Goal: Information Seeking & Learning: Understand process/instructions

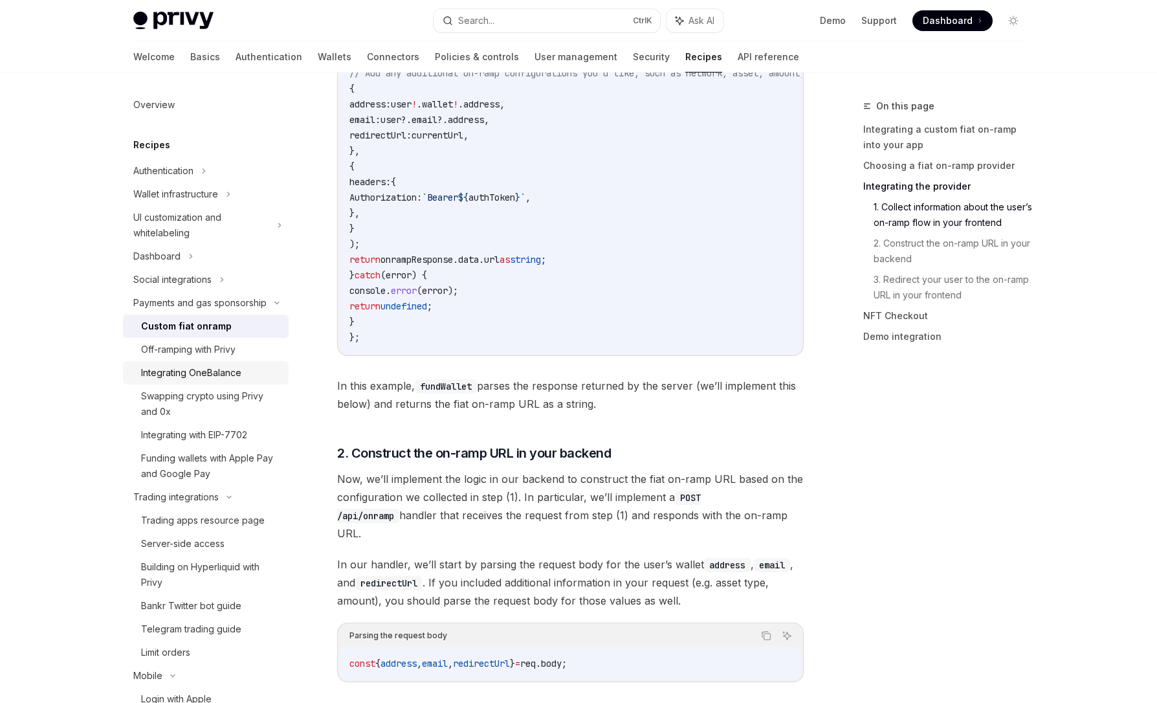
scroll to position [158, 0]
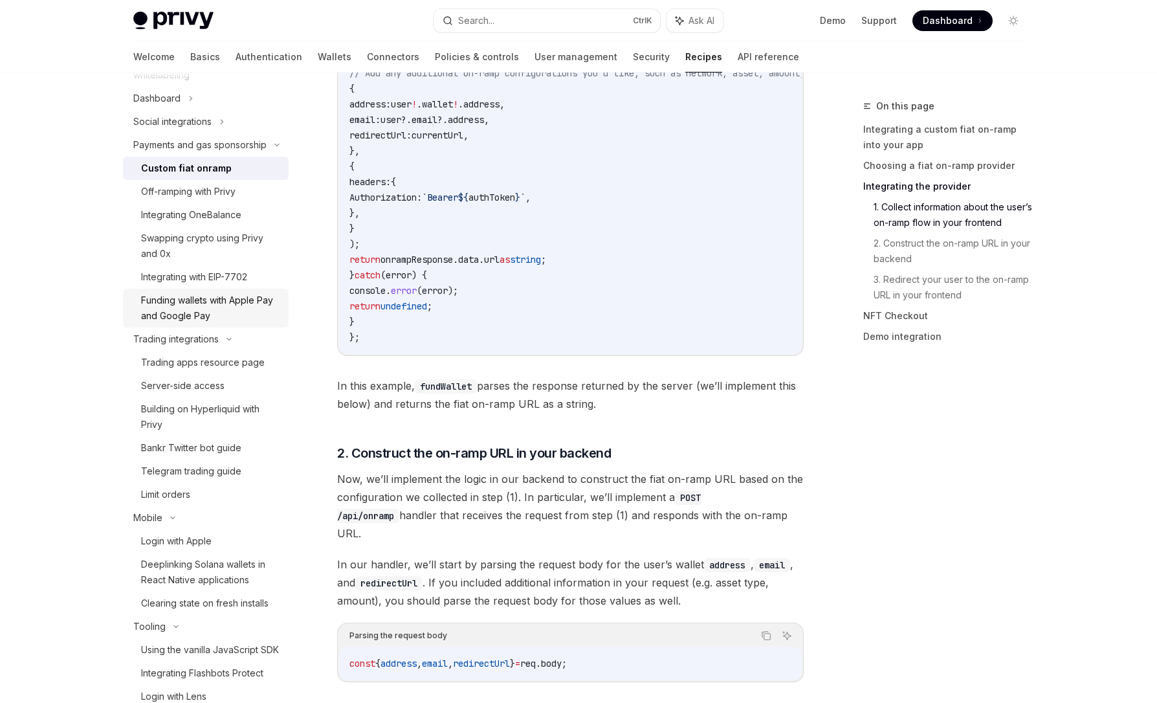
click at [159, 322] on div "Funding wallets with Apple Pay and Google Pay" at bounding box center [211, 307] width 140 height 31
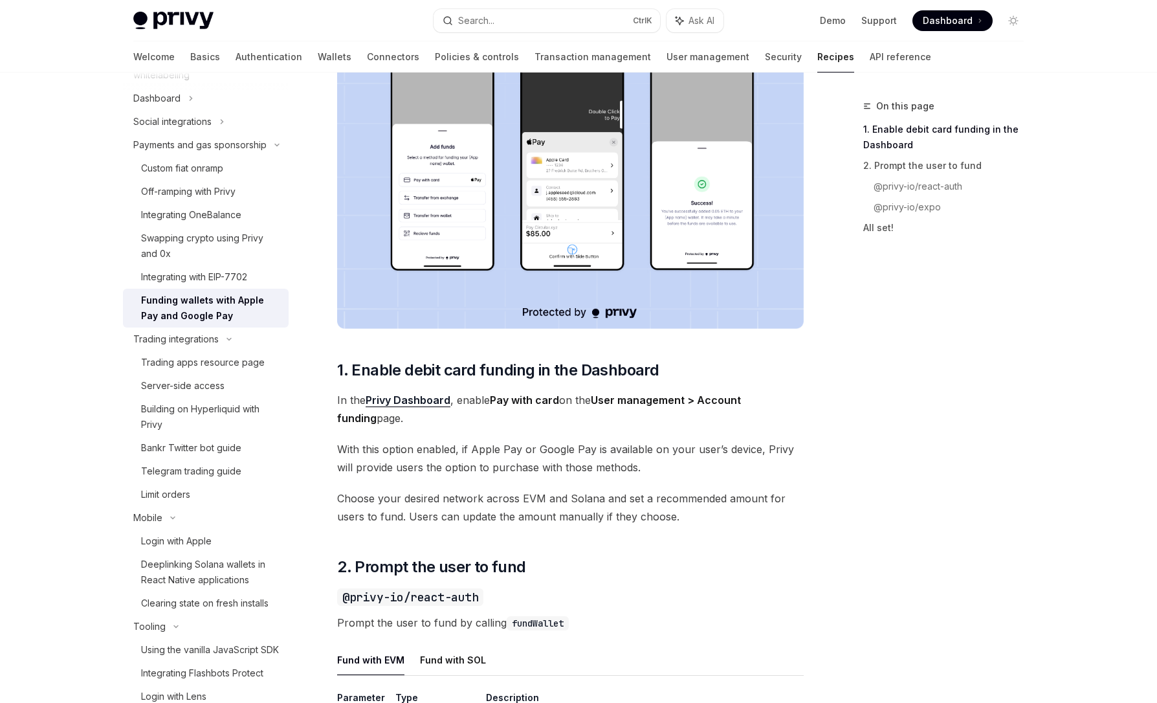
scroll to position [543, 0]
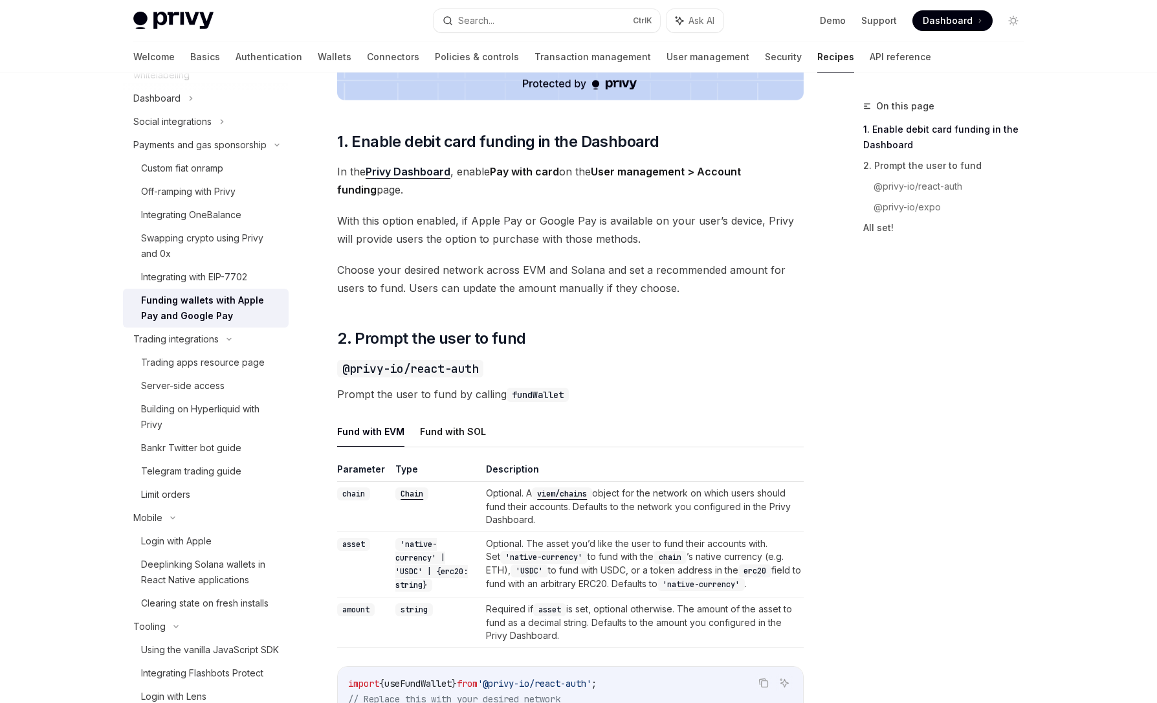
click at [781, 352] on div "Privy makes it easy to allow your users to fund their embedded wallets with con…" at bounding box center [570, 564] width 466 height 1843
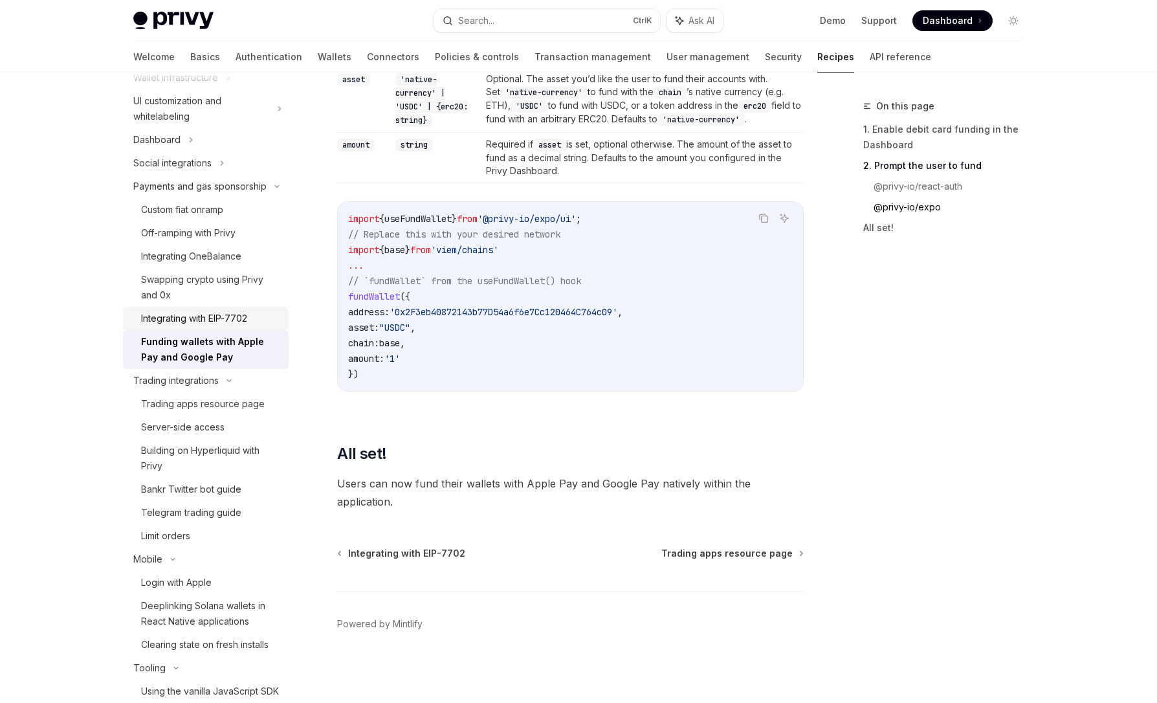
scroll to position [80, 0]
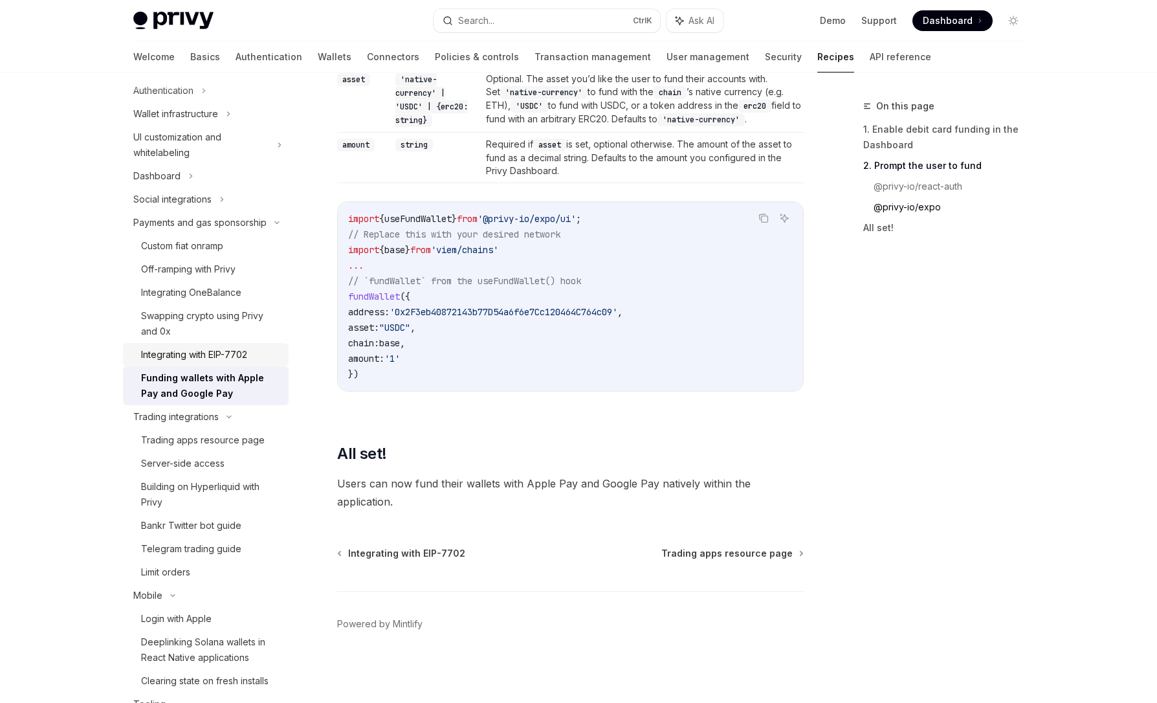
click at [256, 362] on div "Integrating with EIP-7702" at bounding box center [211, 355] width 140 height 16
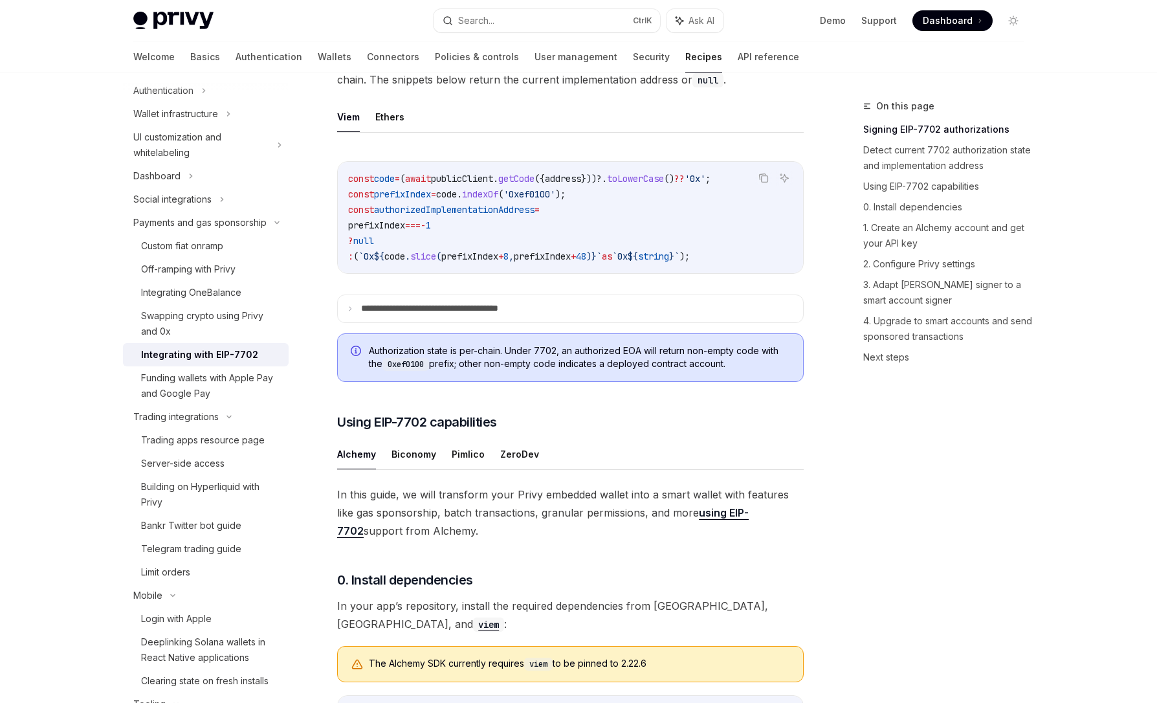
scroll to position [699, 0]
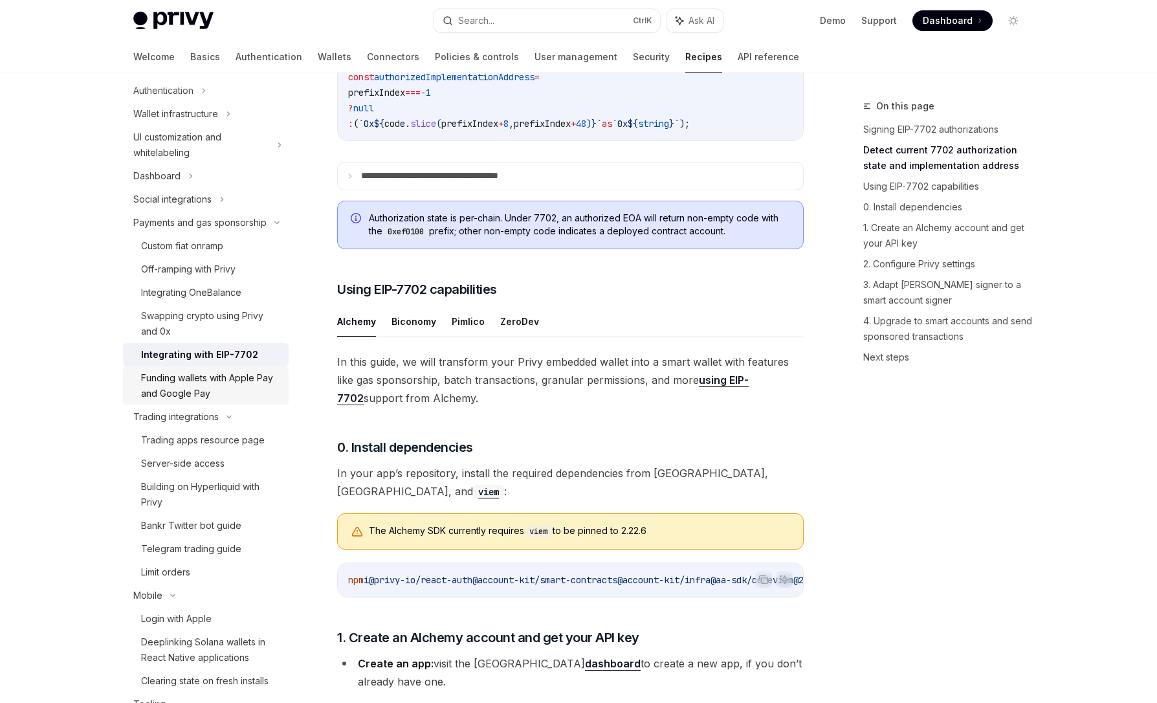
click at [219, 391] on div "Funding wallets with Apple Pay and Google Pay" at bounding box center [211, 385] width 140 height 31
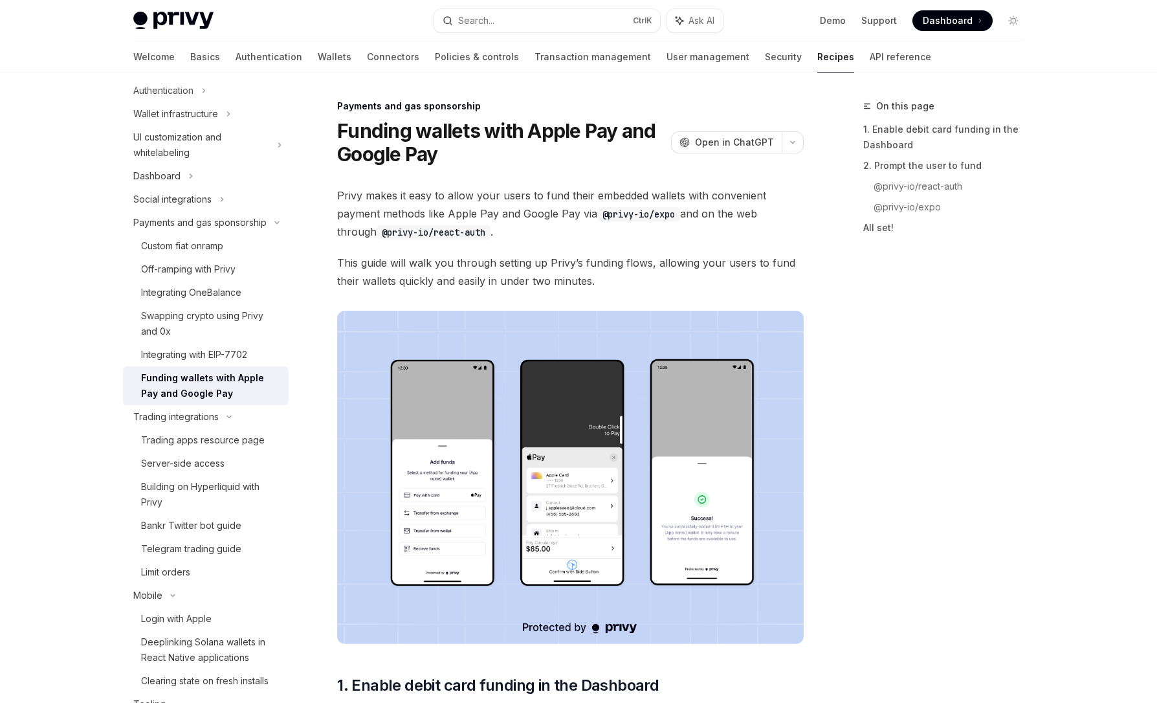
type textarea "*"
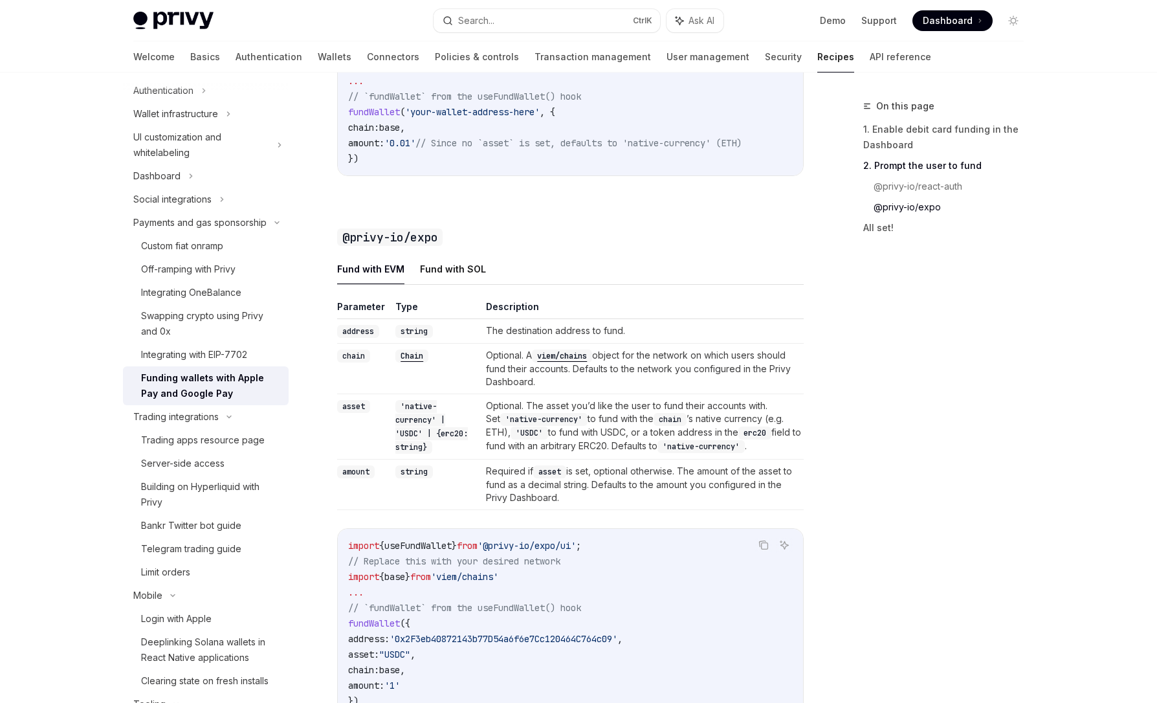
scroll to position [1397, 0]
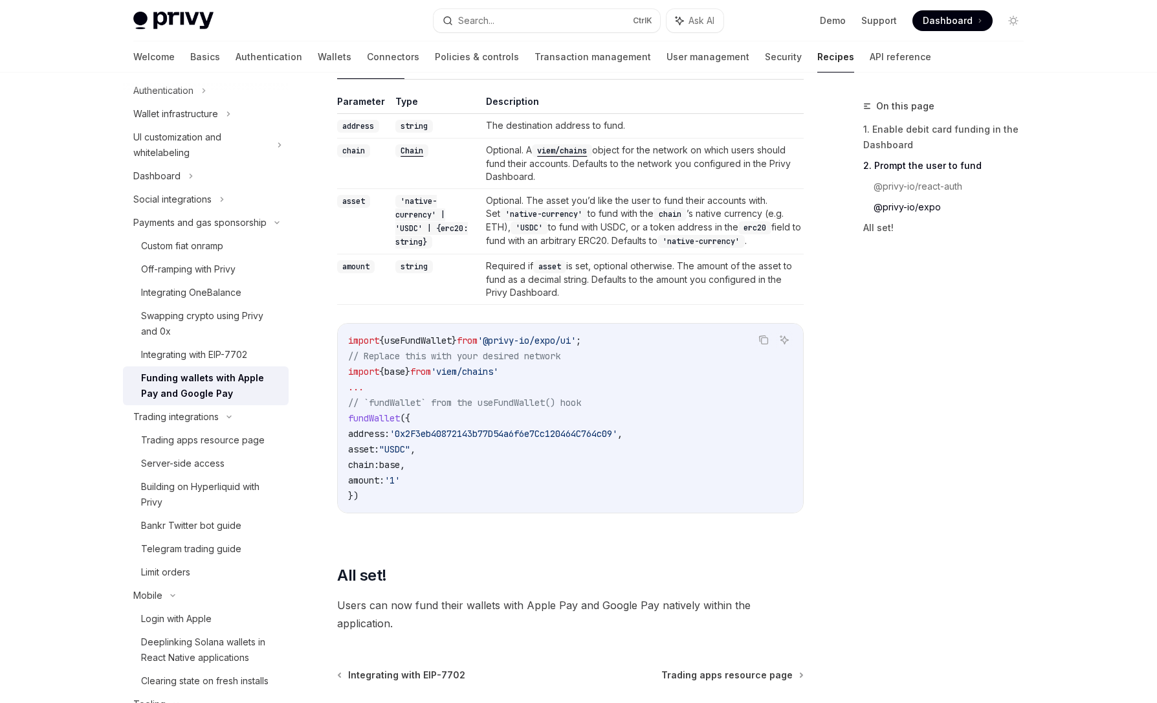
click at [571, 157] on code "viem/chains" at bounding box center [562, 150] width 60 height 13
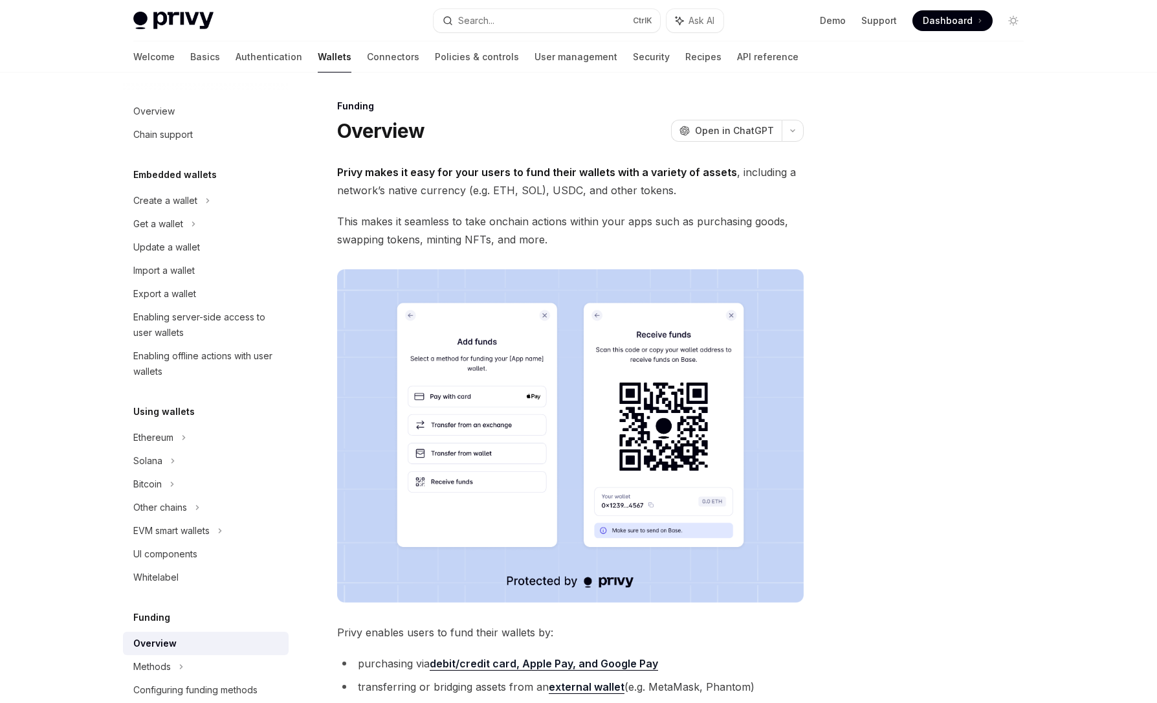
scroll to position [312, 0]
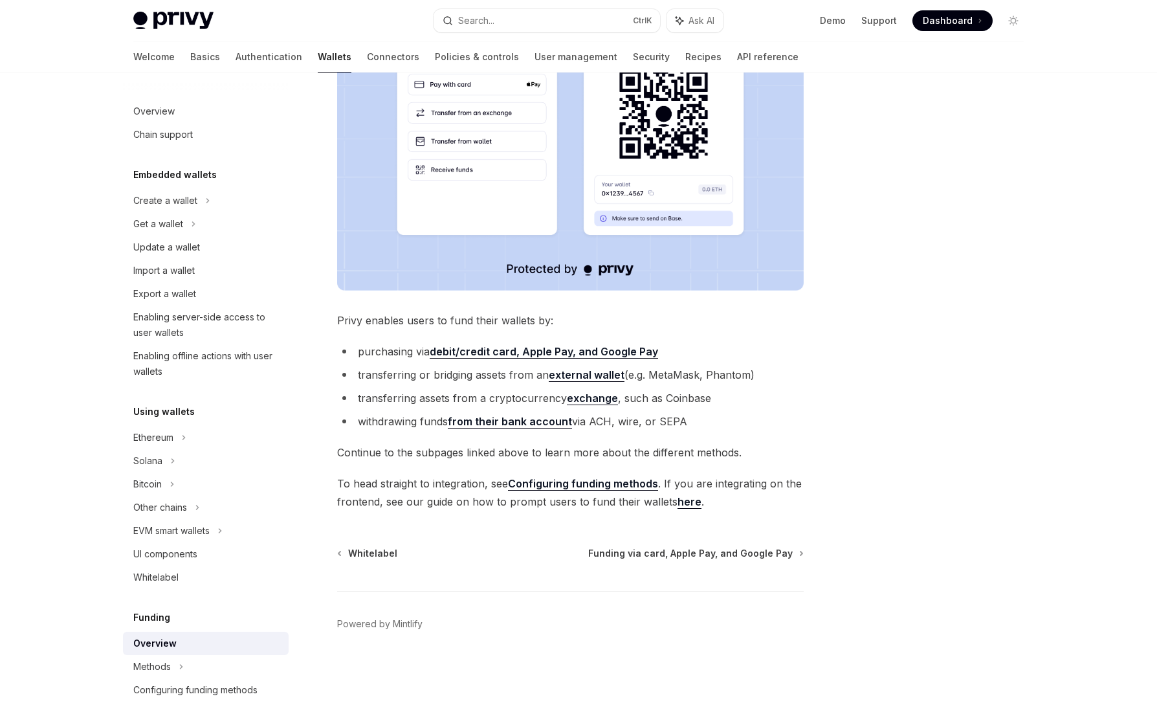
click at [452, 351] on strong "debit/credit card, Apple Pay, and Google Pay" at bounding box center [544, 351] width 228 height 13
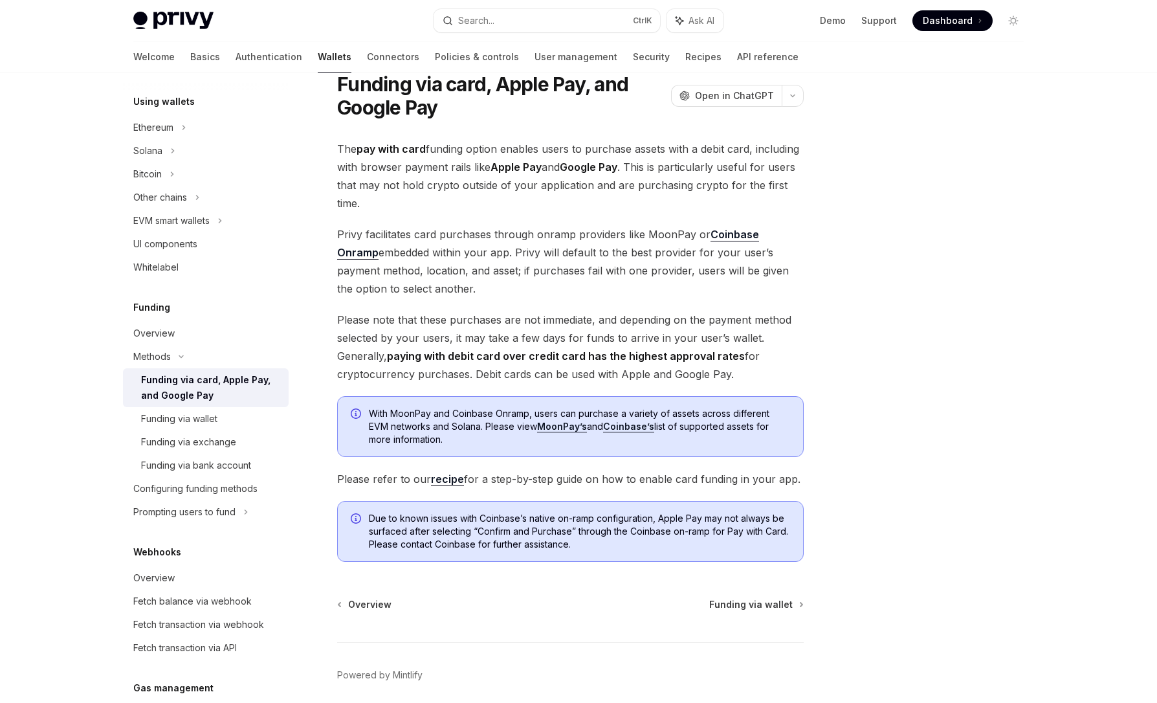
scroll to position [20, 0]
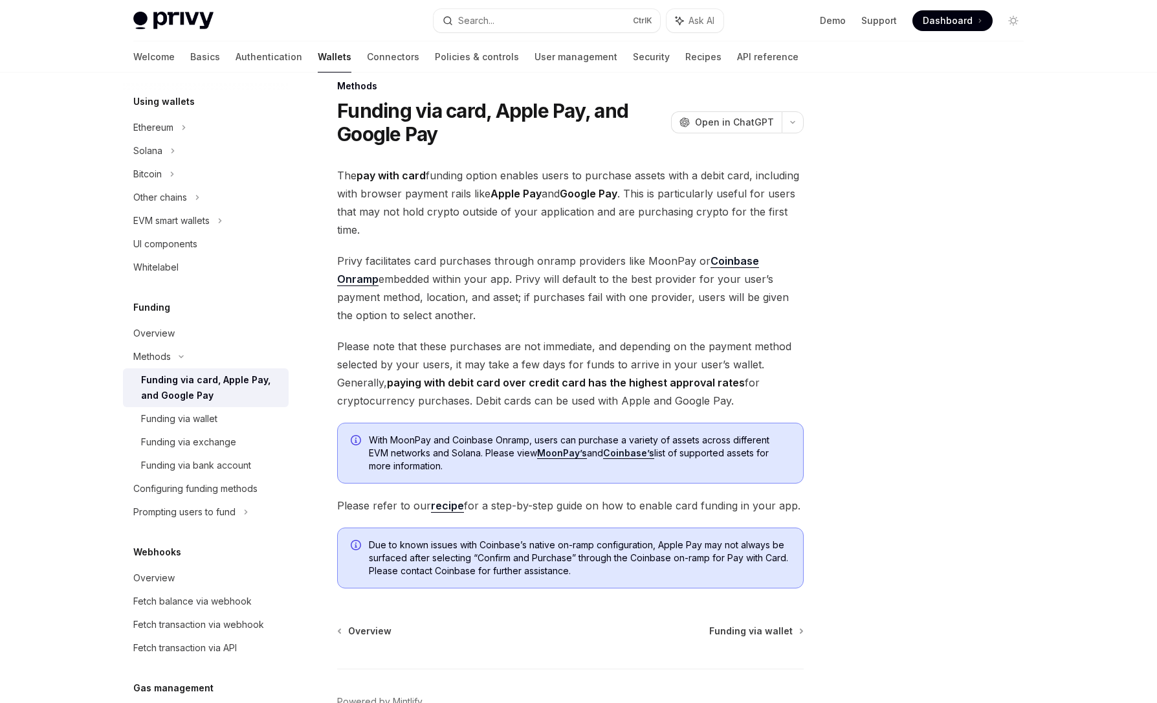
click at [418, 246] on div "The pay with card funding option enables users to purchase assets with a debit …" at bounding box center [570, 377] width 466 height 422
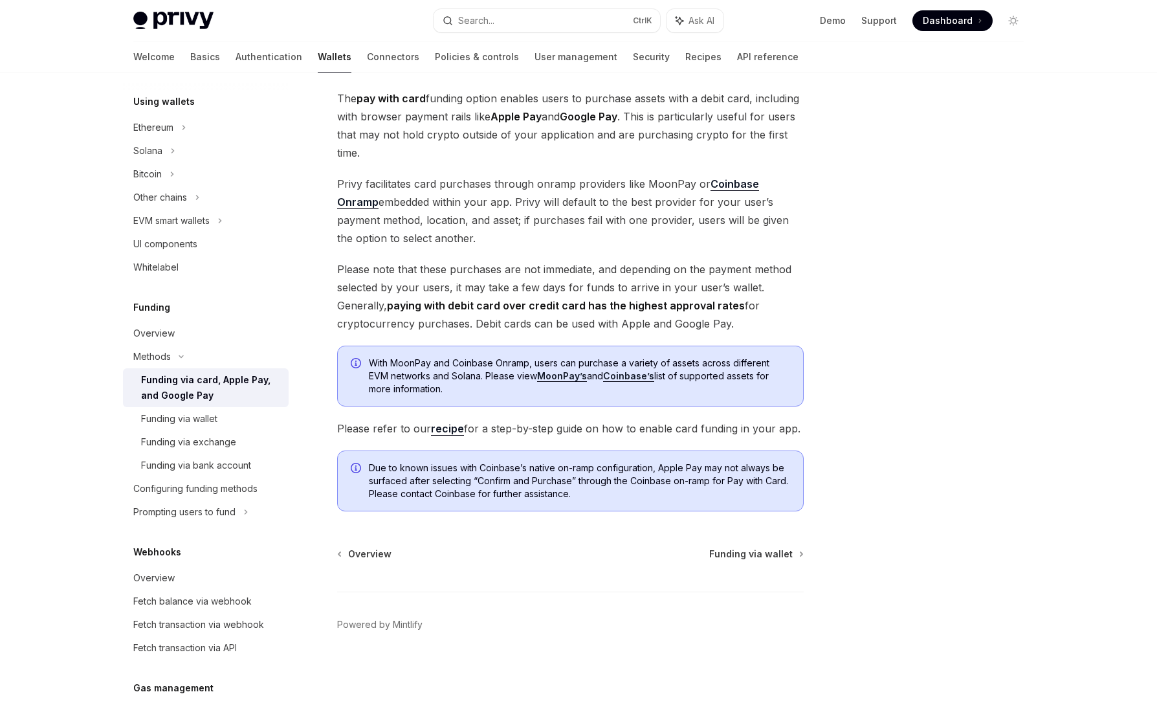
scroll to position [98, 0]
click at [226, 463] on div "Funding via bank account" at bounding box center [196, 465] width 110 height 16
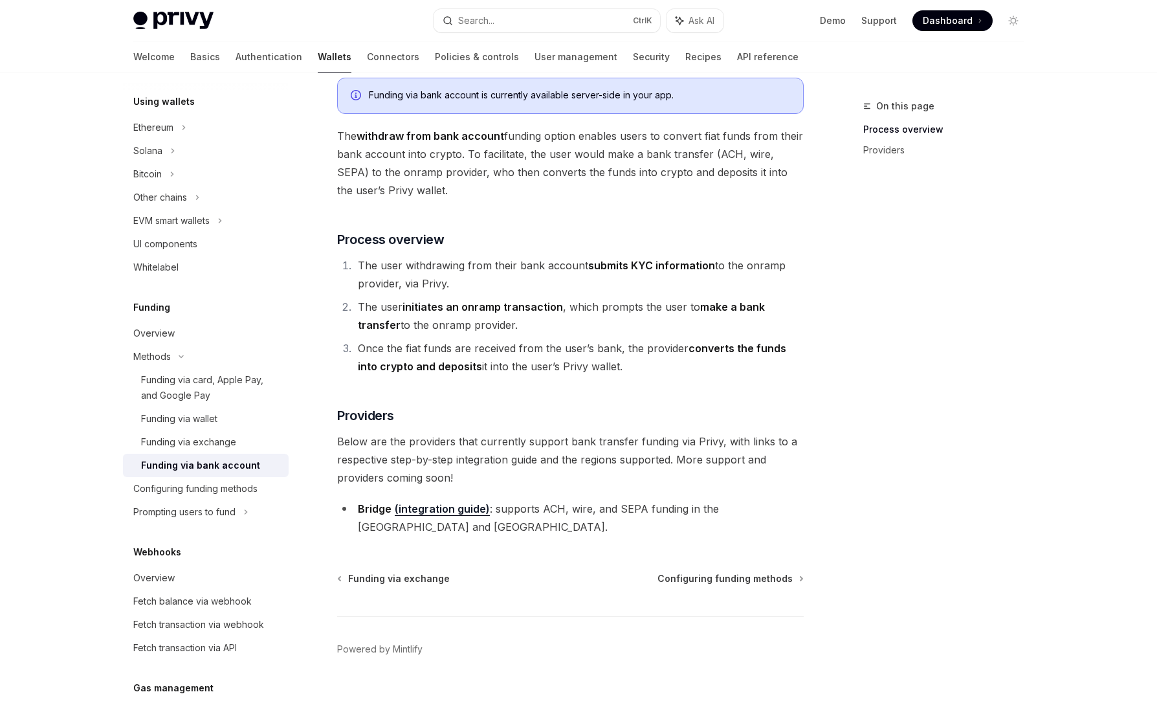
scroll to position [93, 0]
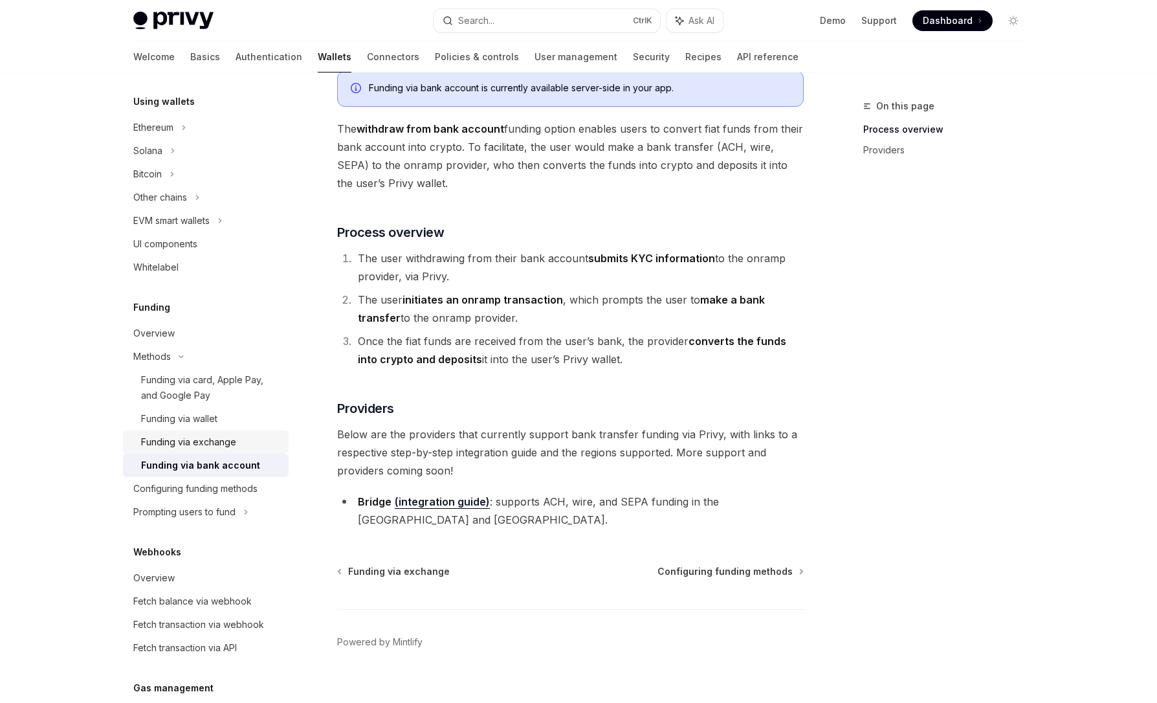
click at [206, 442] on div "Funding via exchange" at bounding box center [188, 442] width 95 height 16
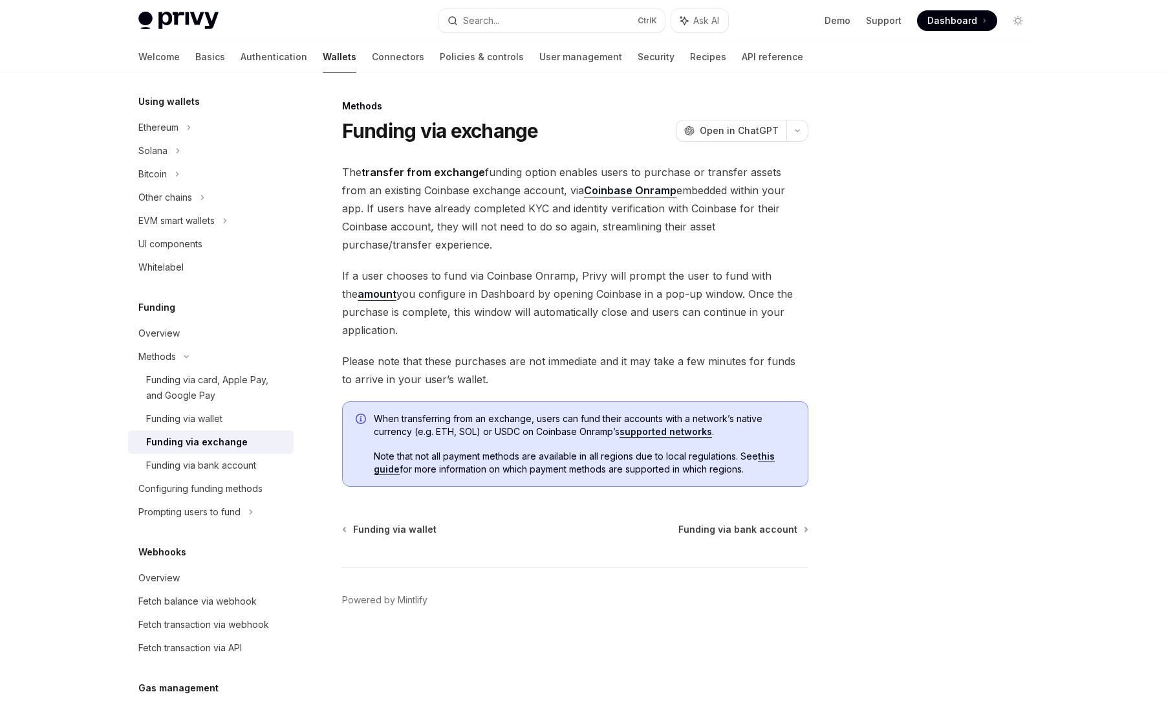
click at [1062, 511] on div "Privy Docs home page Search... Ctrl K Ask AI Demo Support Dashboard Dashboard S…" at bounding box center [583, 351] width 1166 height 703
click at [578, 367] on span "Please note that these purchases are not immediate and it may take a few minute…" at bounding box center [575, 370] width 466 height 36
click at [550, 501] on div "Methods Funding via exchange OpenAI Open in ChatGPT OpenAI Open in ChatGPT The …" at bounding box center [454, 400] width 714 height 604
click at [894, 385] on div at bounding box center [940, 400] width 197 height 604
click at [862, 413] on div at bounding box center [940, 400] width 197 height 604
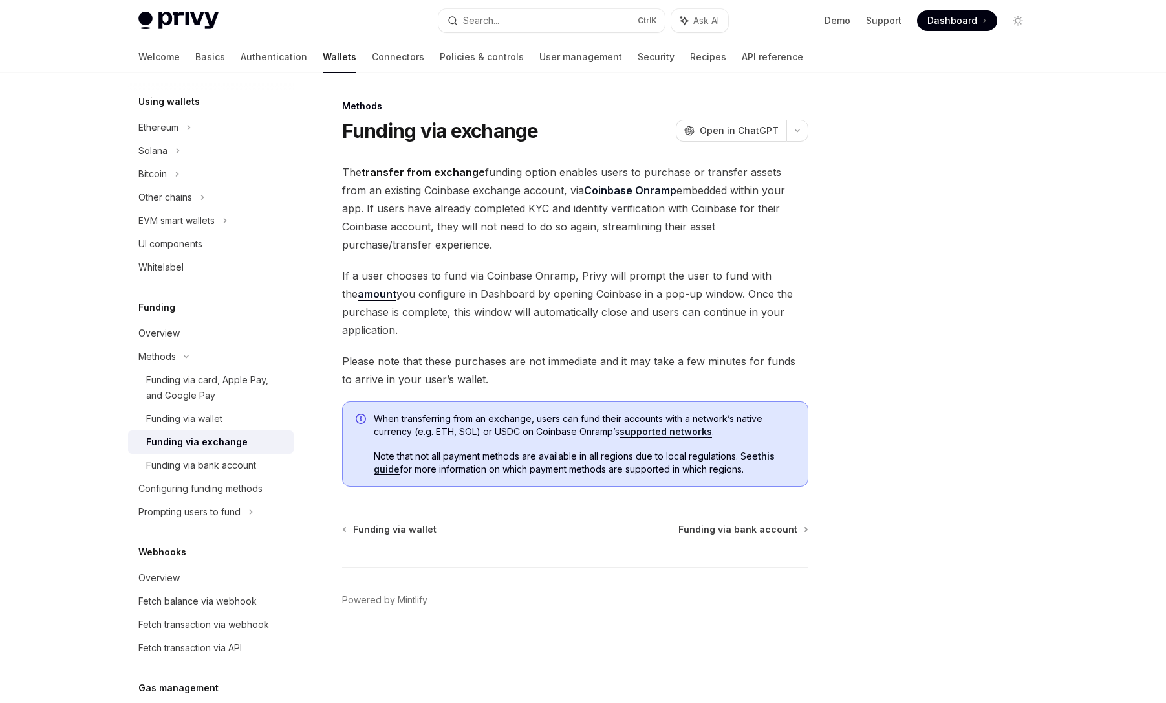
click at [439, 585] on footer "Powered by Mintlify" at bounding box center [575, 623] width 466 height 112
click at [923, 401] on div at bounding box center [940, 400] width 197 height 604
click at [924, 400] on div at bounding box center [940, 400] width 197 height 604
click at [694, 648] on footer "Powered by Mintlify" at bounding box center [575, 623] width 466 height 112
drag, startPoint x: 900, startPoint y: 384, endPoint x: 767, endPoint y: 336, distance: 140.8
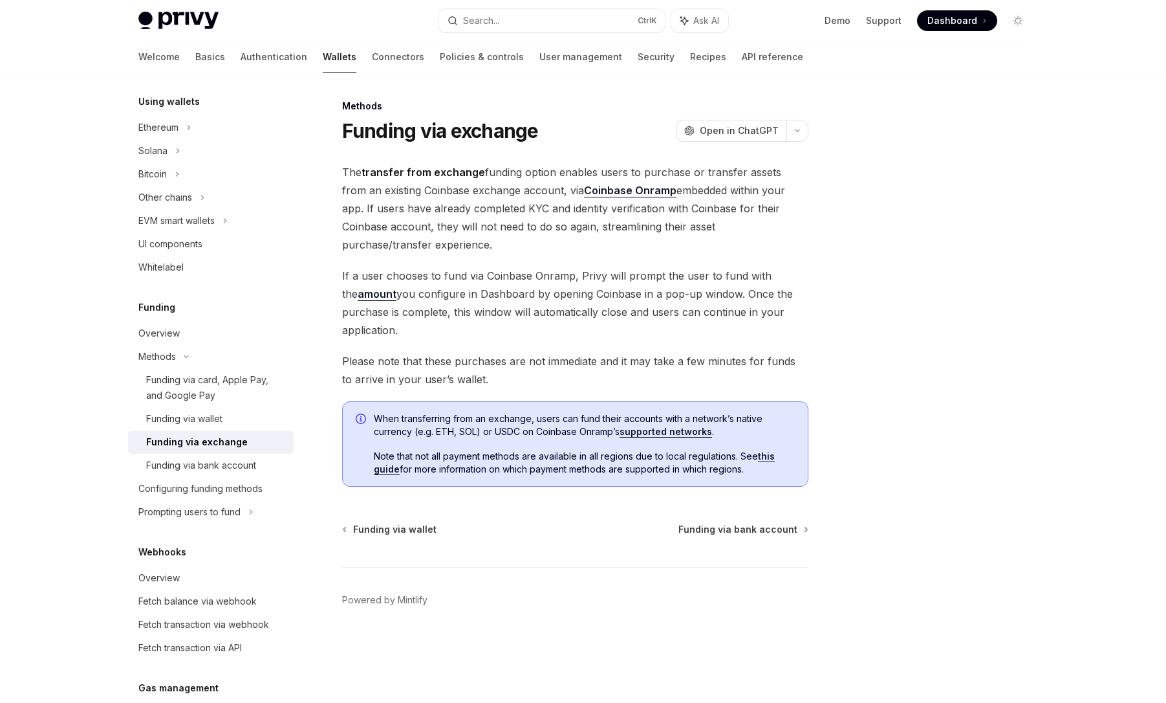
click at [899, 384] on div at bounding box center [940, 400] width 197 height 604
click at [554, 242] on span "The transfer from exchange funding option enables users to purchase or transfer…" at bounding box center [575, 208] width 466 height 91
click at [213, 390] on div "Funding via card, Apple Pay, and Google Pay" at bounding box center [216, 387] width 140 height 31
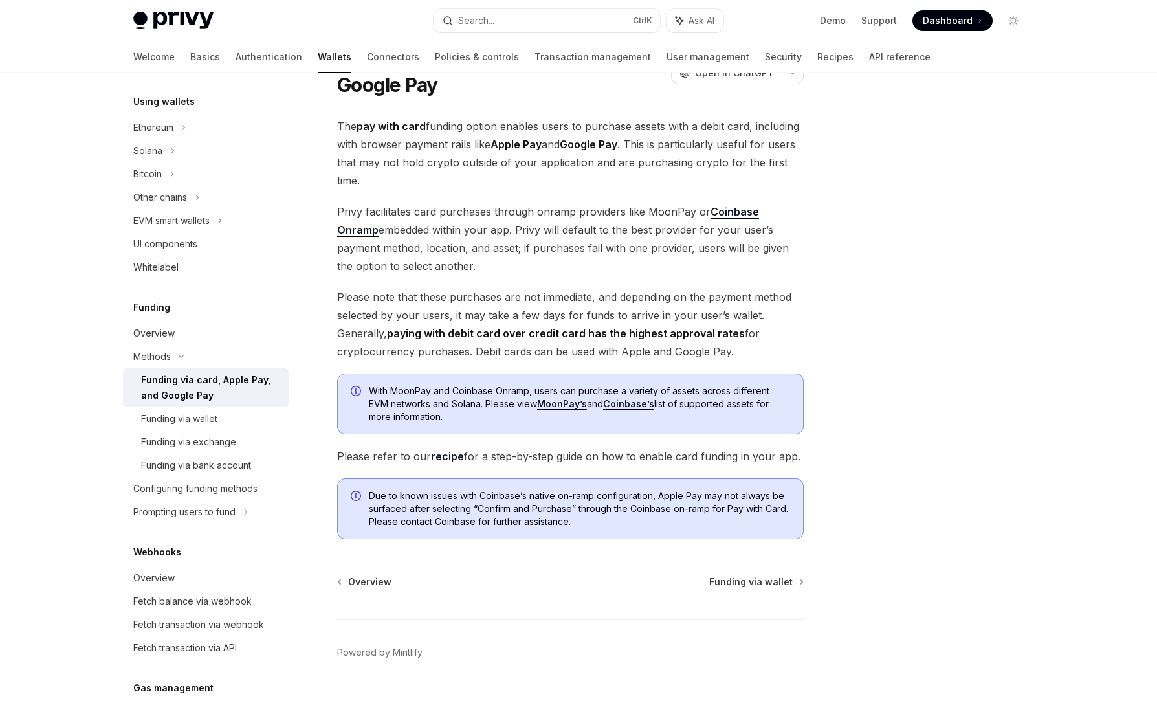
scroll to position [98, 0]
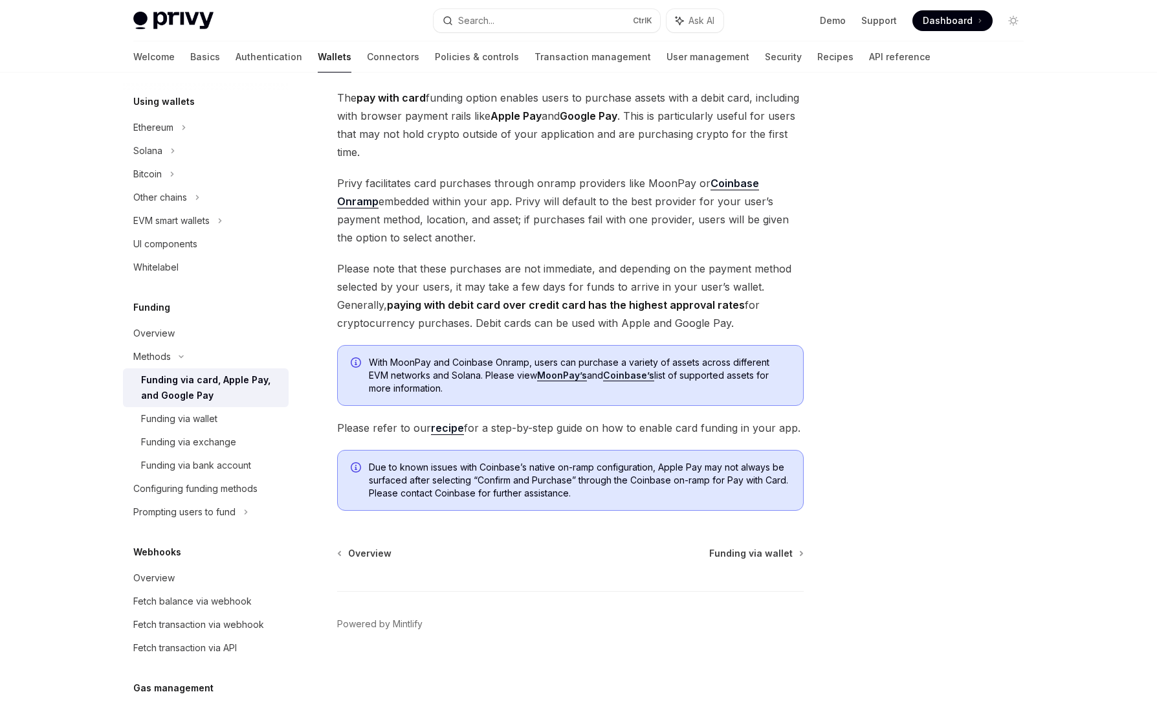
click at [503, 554] on div "Overview Funding via wallet" at bounding box center [570, 553] width 466 height 13
click at [516, 600] on footer "Powered by Mintlify" at bounding box center [570, 647] width 466 height 112
click at [913, 470] on div at bounding box center [935, 400] width 197 height 604
click at [976, 413] on div at bounding box center [935, 400] width 197 height 604
click at [958, 395] on div at bounding box center [935, 400] width 197 height 604
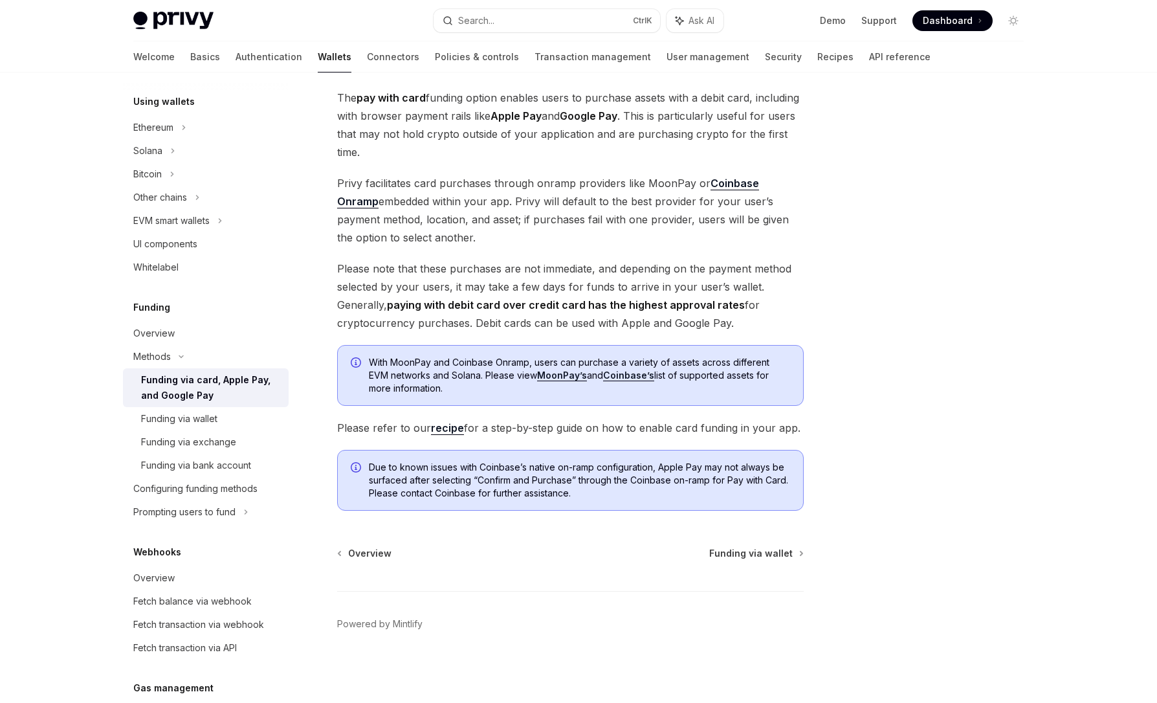
click at [913, 386] on div at bounding box center [935, 400] width 197 height 604
click at [448, 435] on span "Please refer to our recipe for a step-by-step guide on how to enable card fundi…" at bounding box center [570, 428] width 466 height 18
click at [457, 423] on link "recipe" at bounding box center [447, 428] width 33 height 14
type textarea "*"
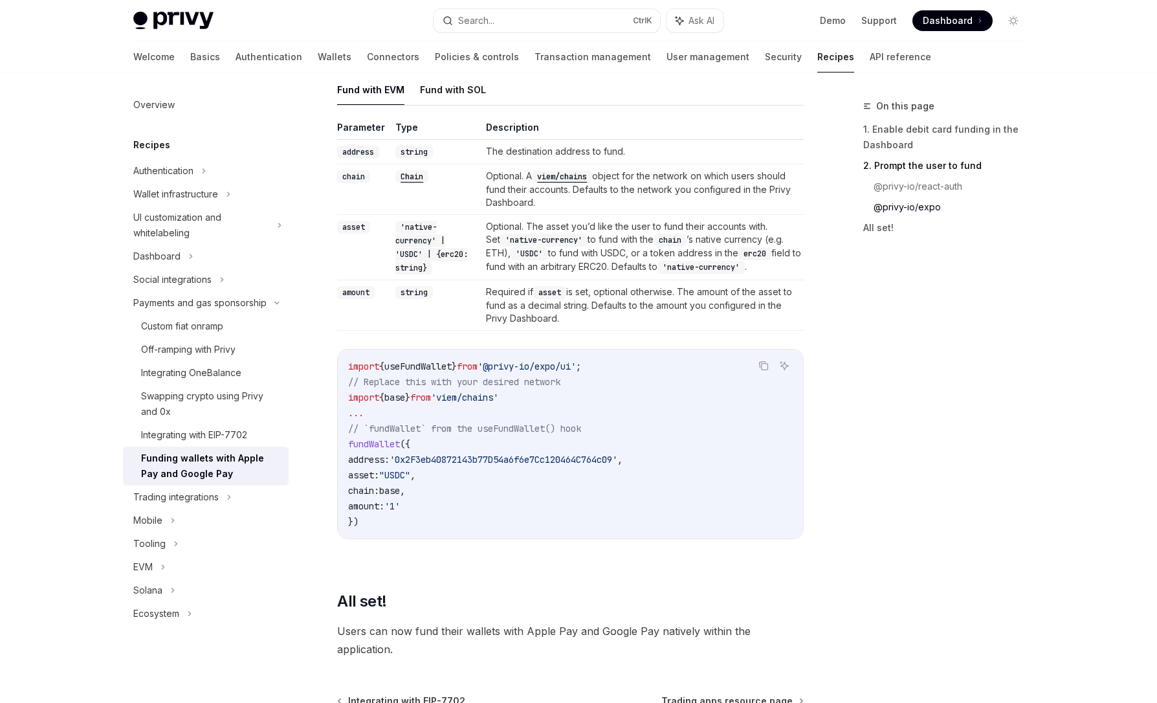
scroll to position [1523, 0]
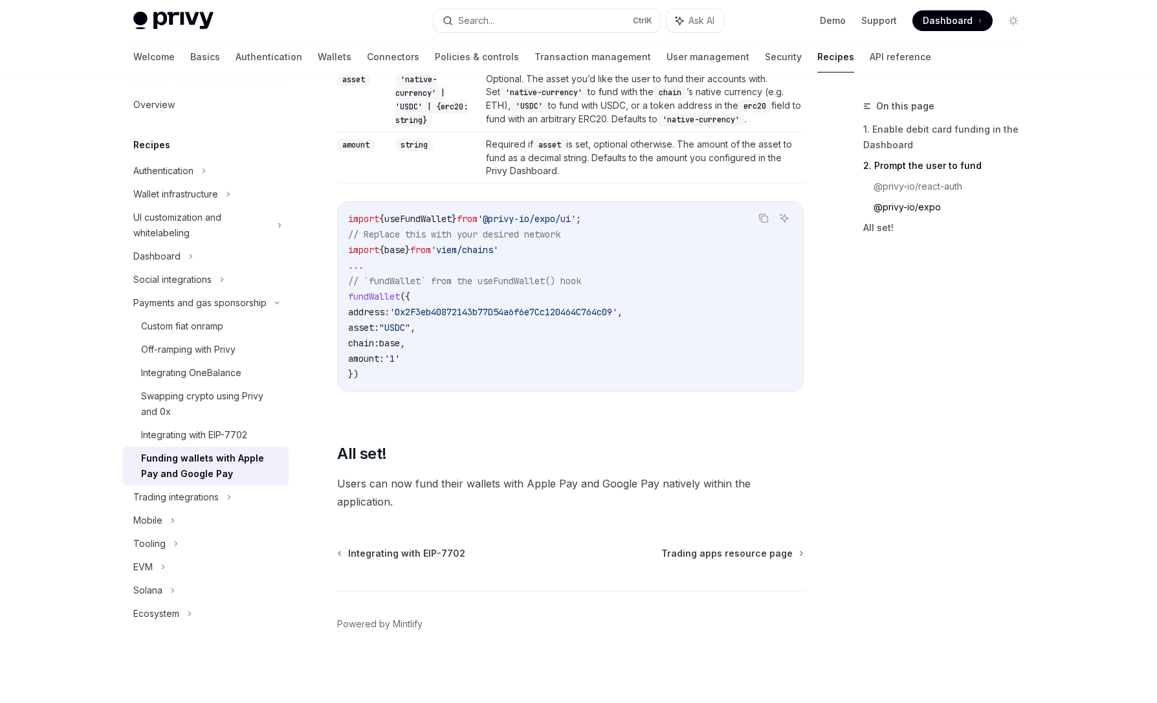
click at [505, 397] on div "Parameter Type Description address string The destination address to fund. chai…" at bounding box center [570, 192] width 466 height 439
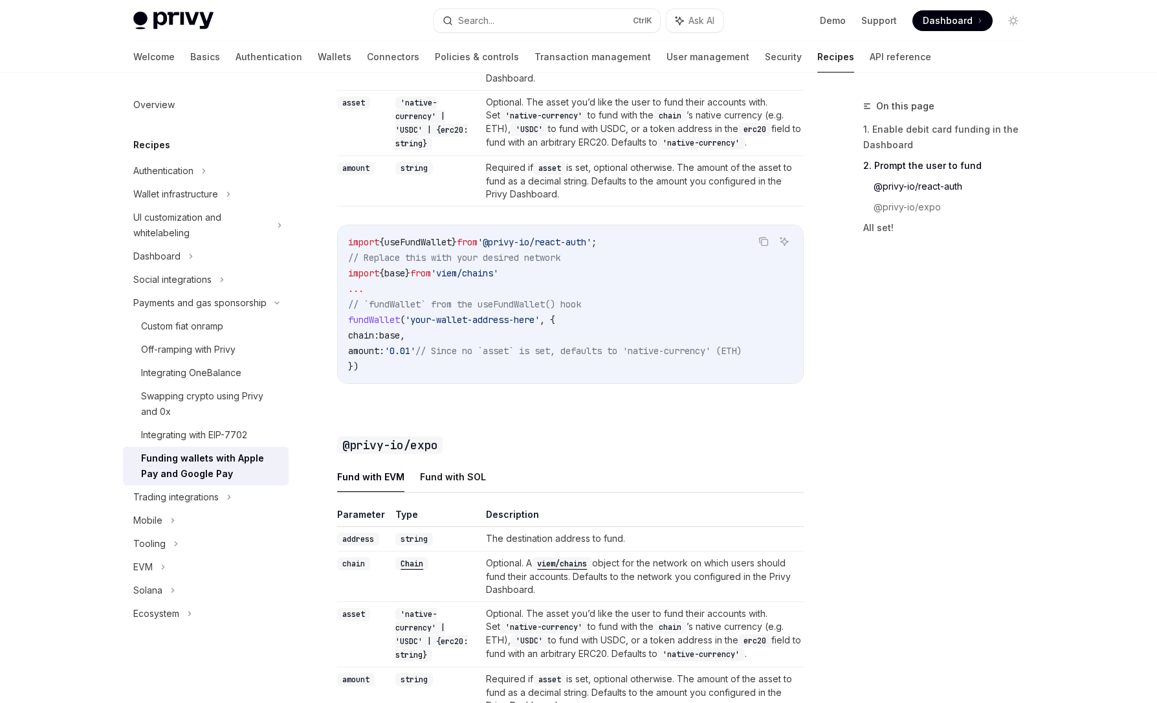
scroll to position [1262, 0]
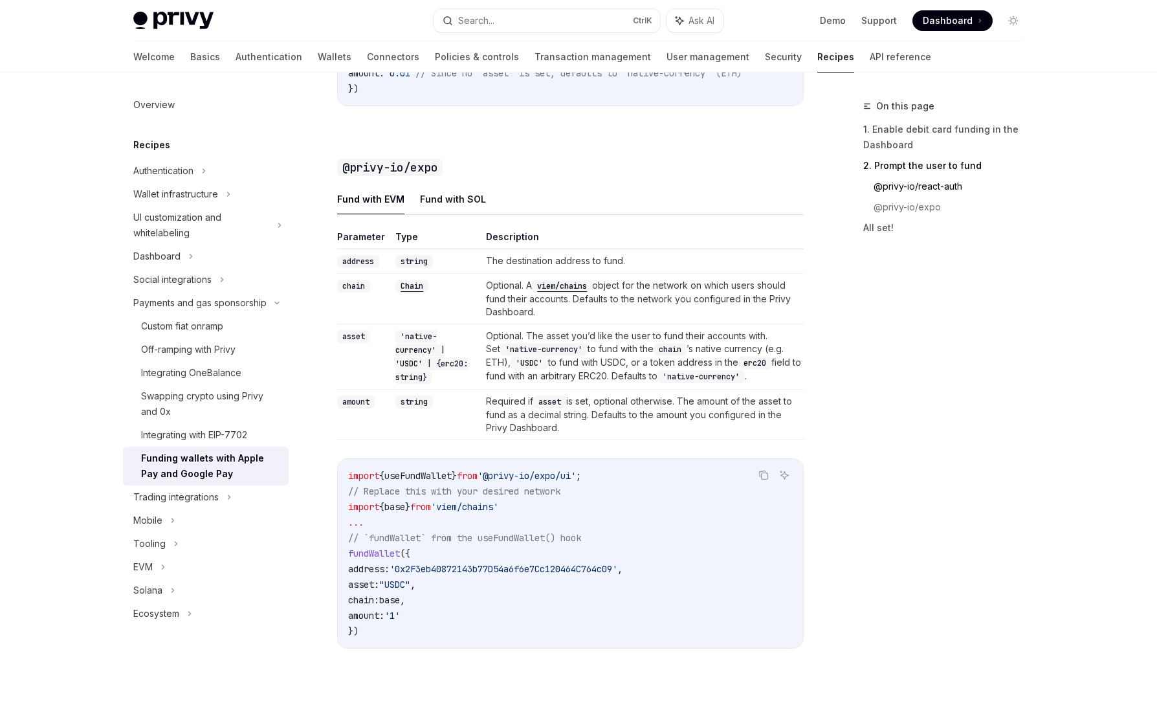
click at [1000, 352] on div "On this page 1. Enable debit card funding in the Dashboard 2. Prompt the user t…" at bounding box center [935, 400] width 197 height 604
